Goal: Task Accomplishment & Management: Manage account settings

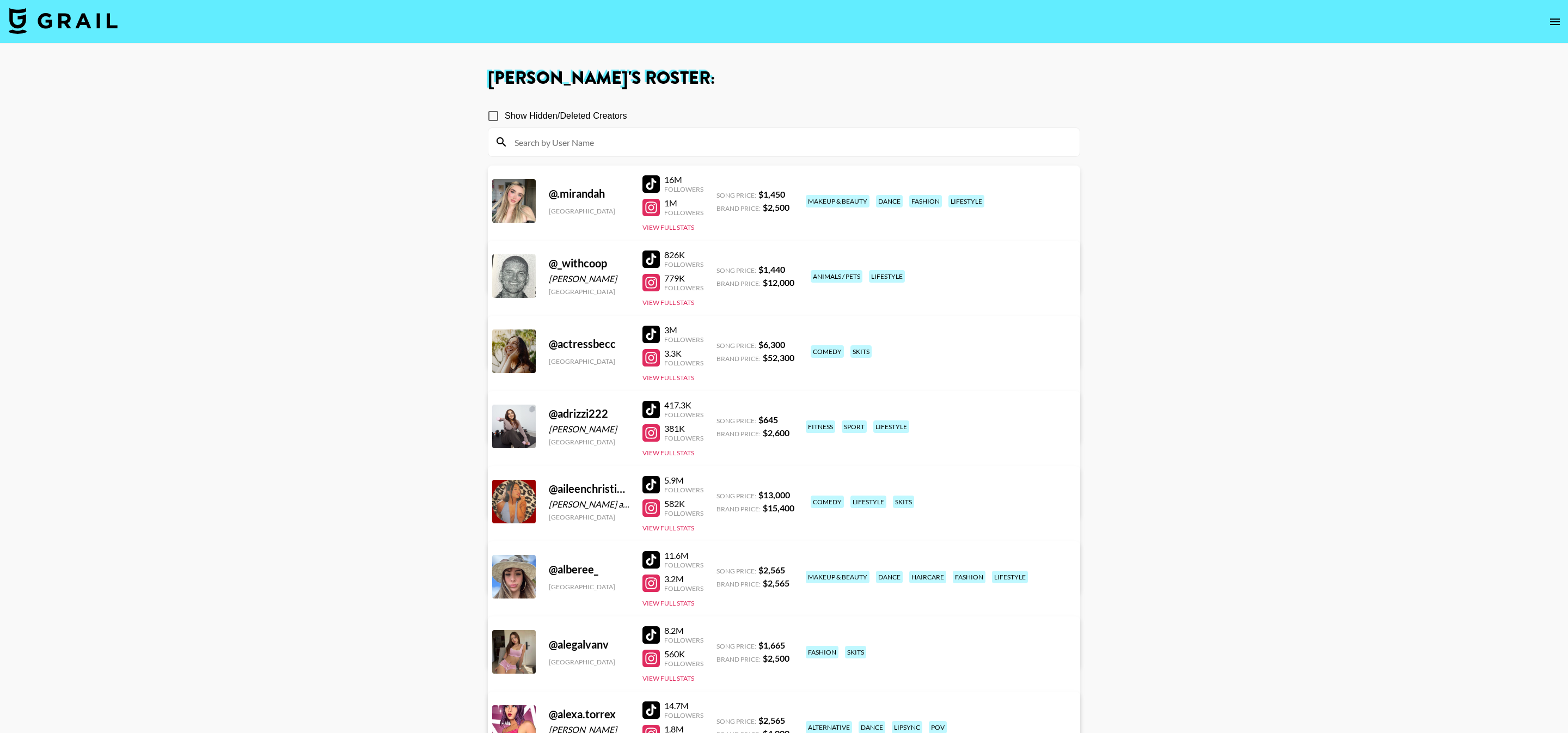
click at [39, 8] on img at bounding box center [63, 21] width 109 height 26
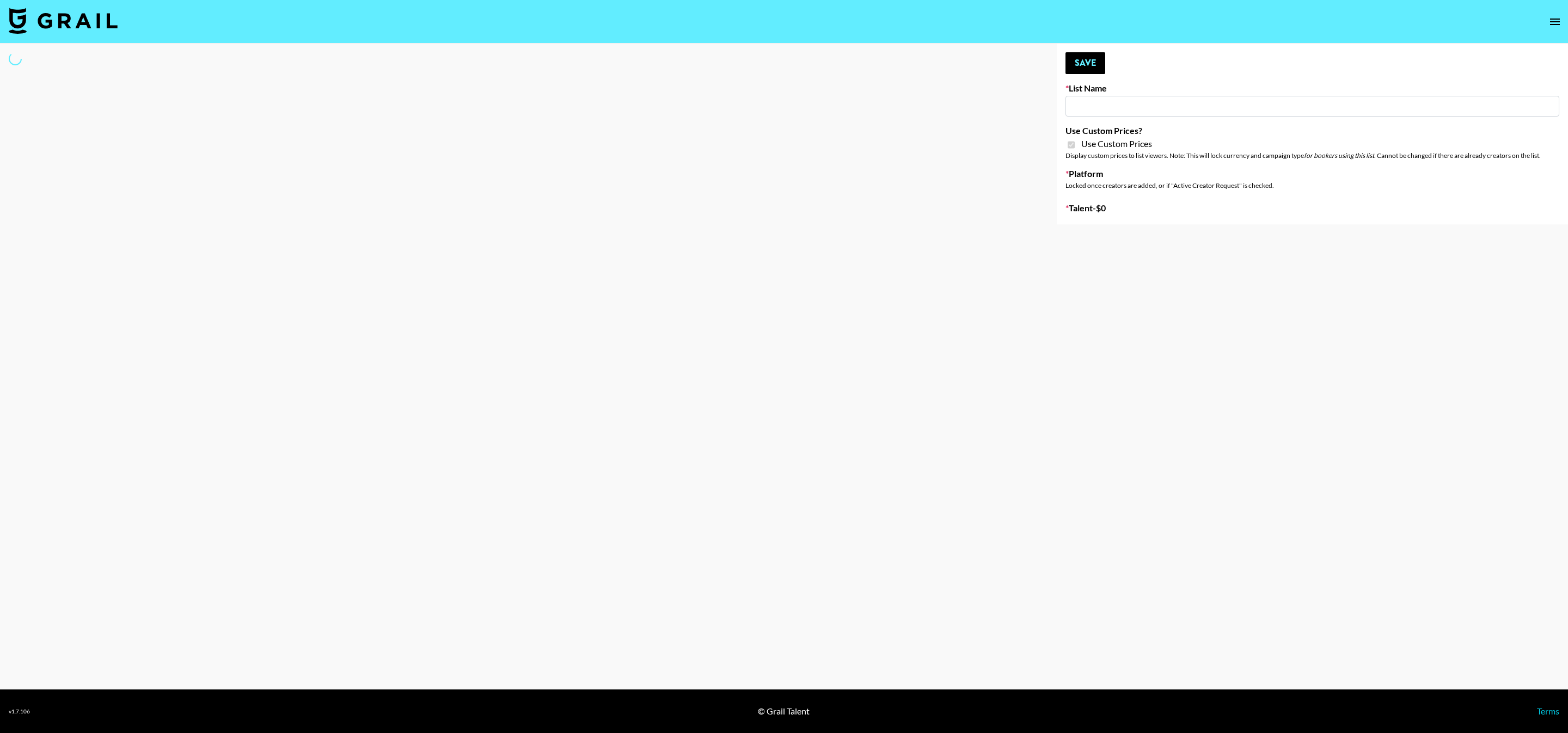
type input "HaruHaru Wonder 15/10"
checkbox input "true"
select select "Brand"
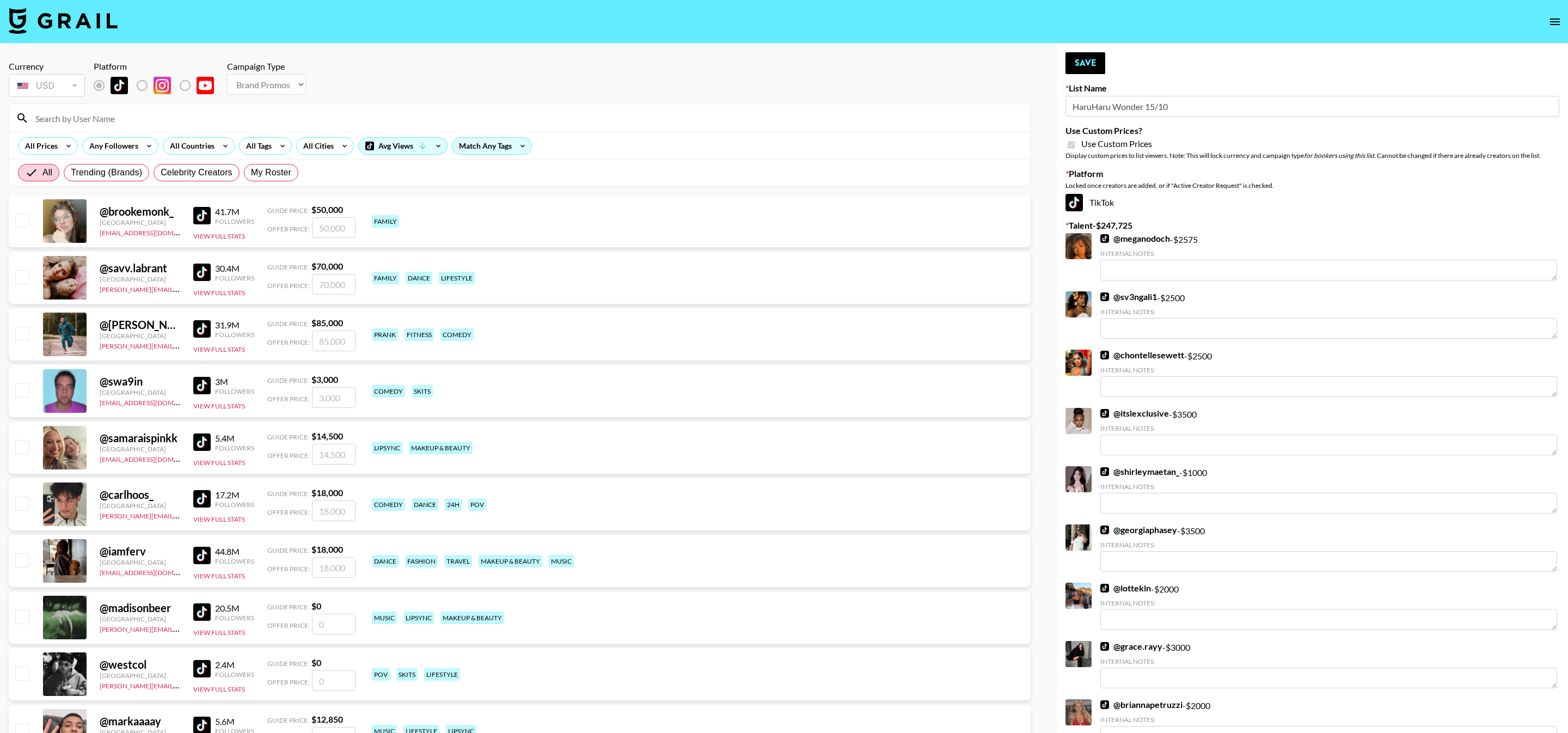
click at [140, 122] on input at bounding box center [526, 118] width 995 height 18
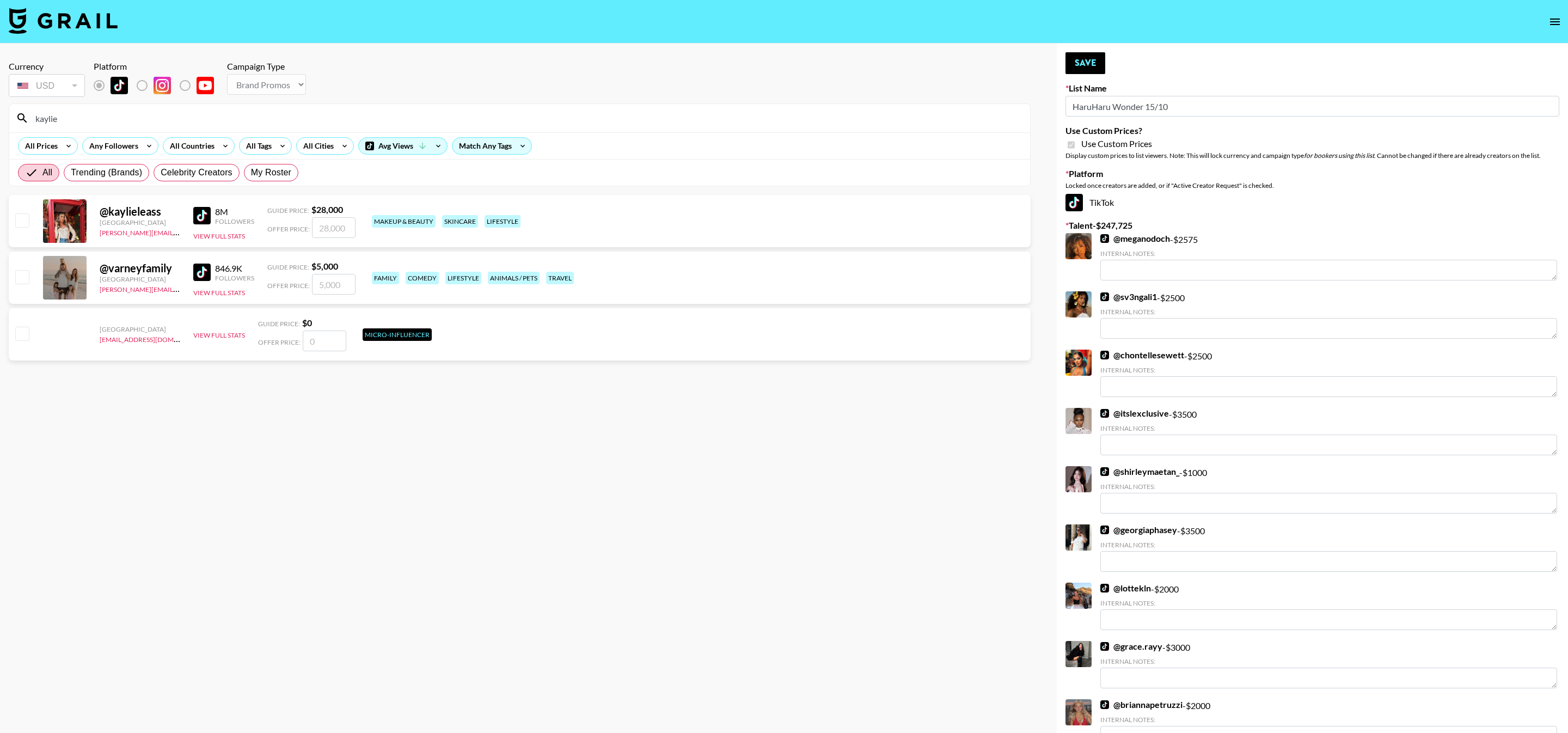
type input "kaylie"
click at [23, 220] on input "checkbox" at bounding box center [21, 219] width 13 height 13
checkbox input "true"
click at [326, 229] on input "28000" at bounding box center [333, 227] width 43 height 20
type input "20000"
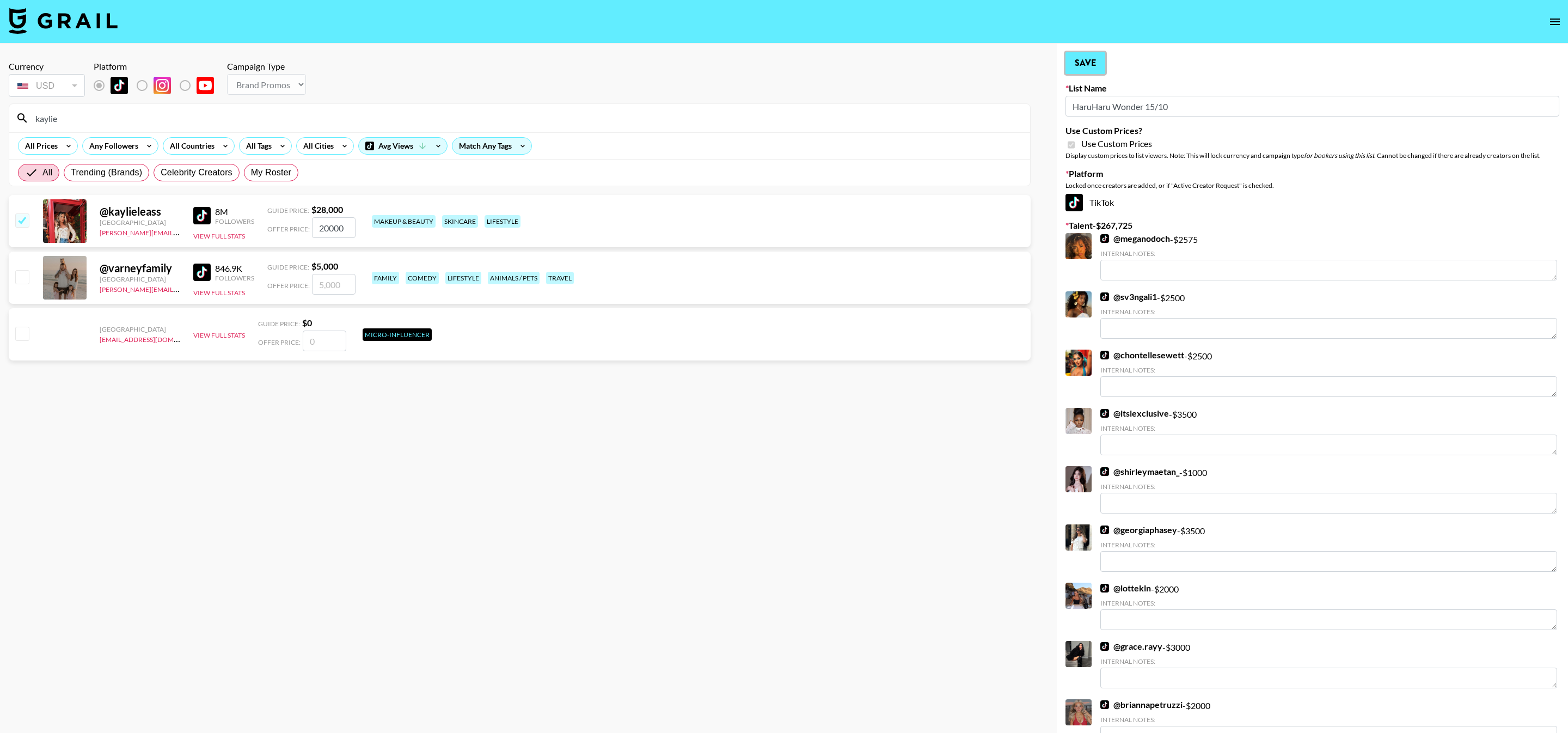
click at [1084, 60] on button "Save" at bounding box center [1084, 63] width 40 height 22
